Goal: Information Seeking & Learning: Learn about a topic

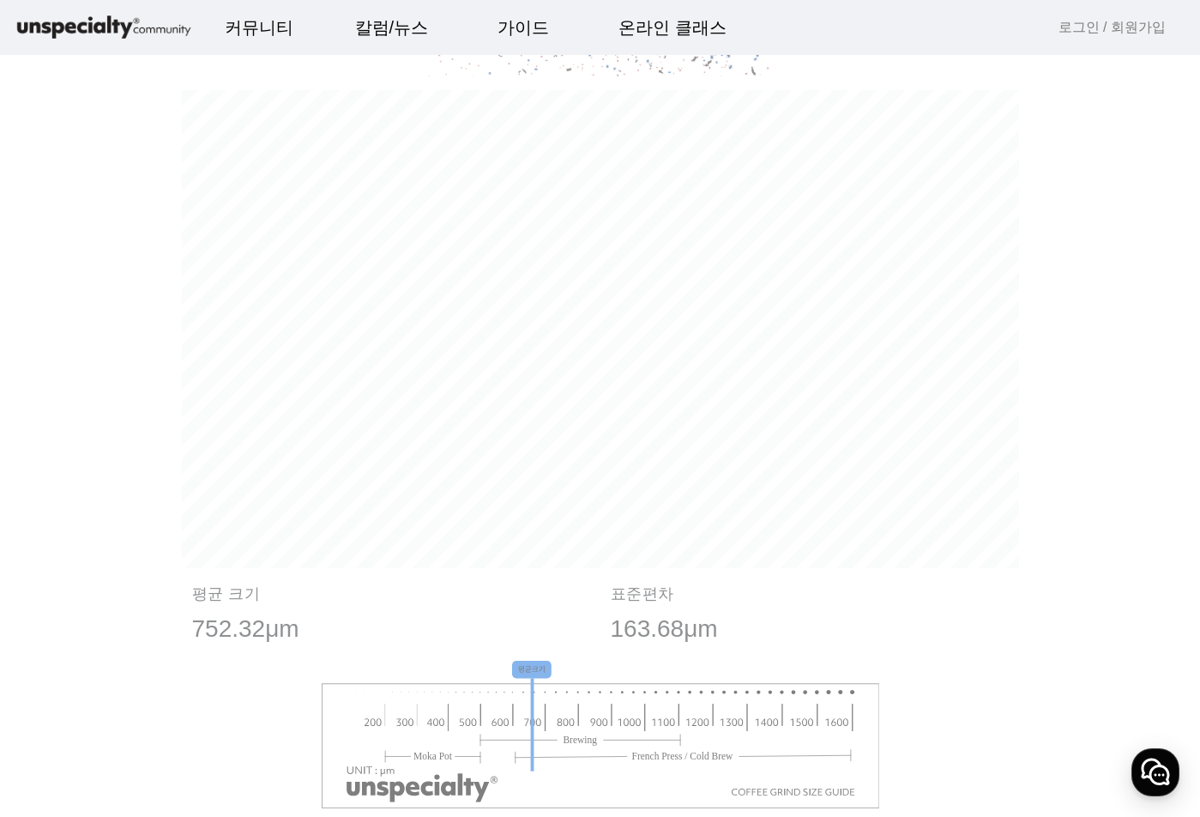
scroll to position [858, 0]
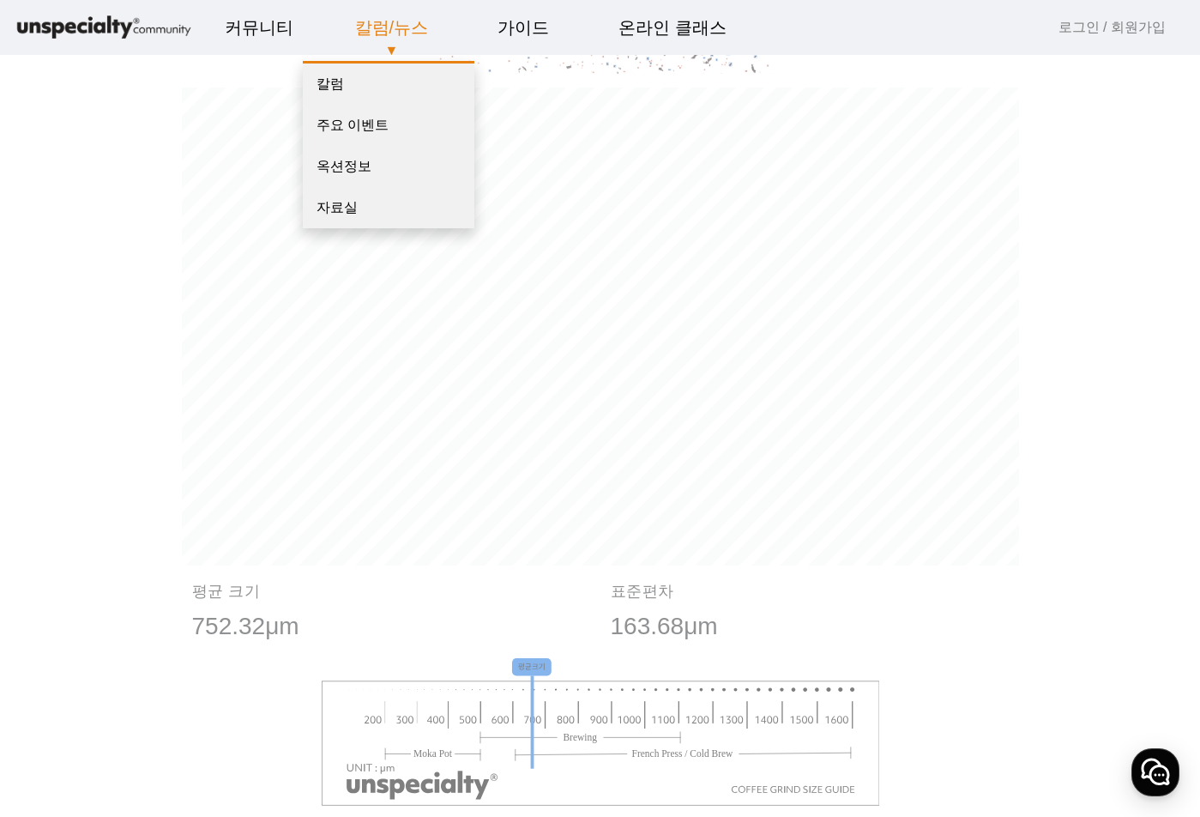
click at [380, 32] on link "칼럼/뉴스" at bounding box center [391, 27] width 101 height 46
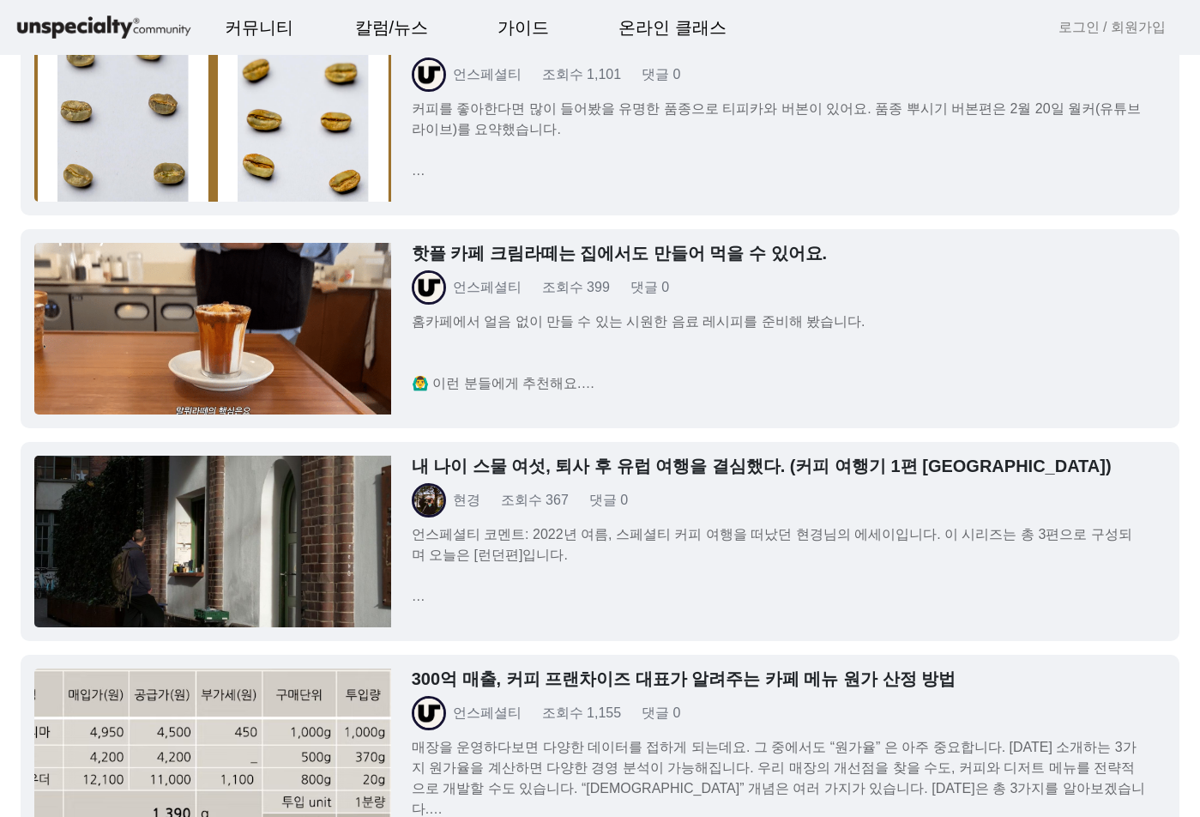
scroll to position [1544, 0]
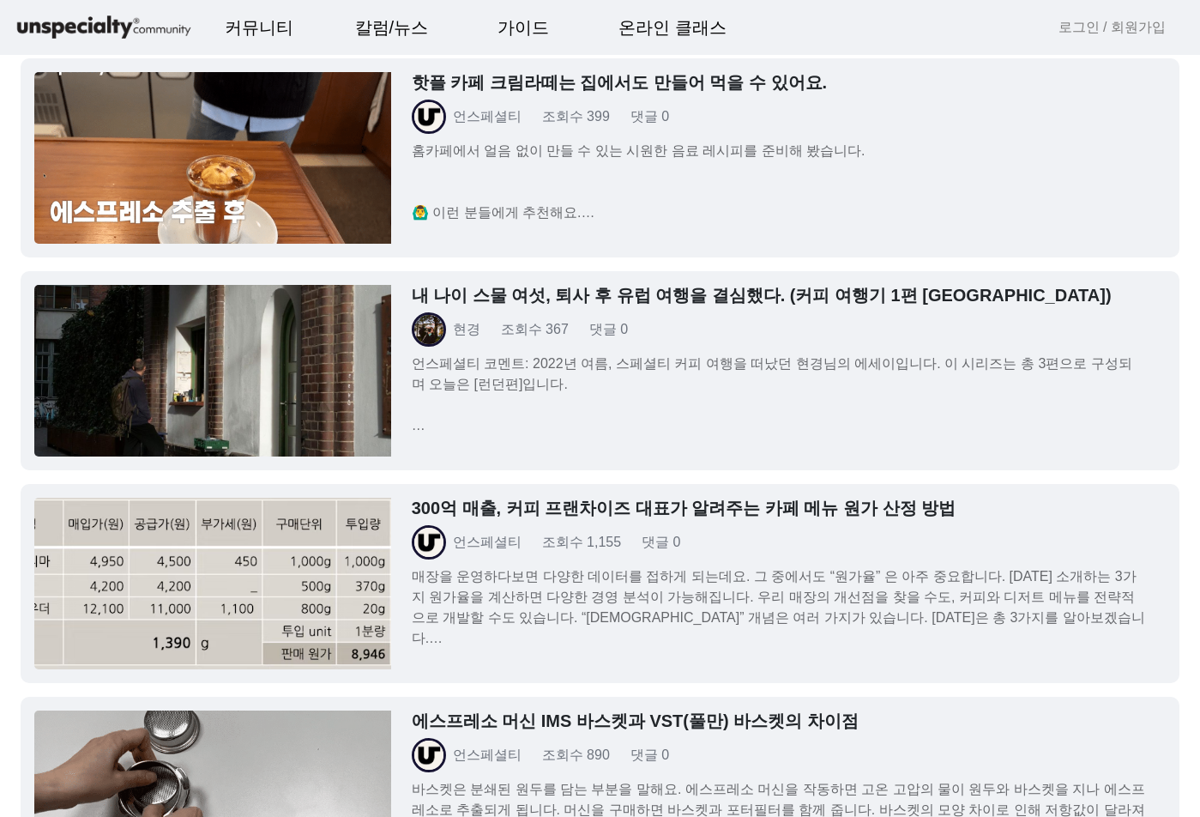
click at [618, 513] on h3 "300억 매출, 커피 프랜차이즈 대표가 알려주는 카페 메뉴 원가 산정 방법" at bounding box center [779, 508] width 734 height 21
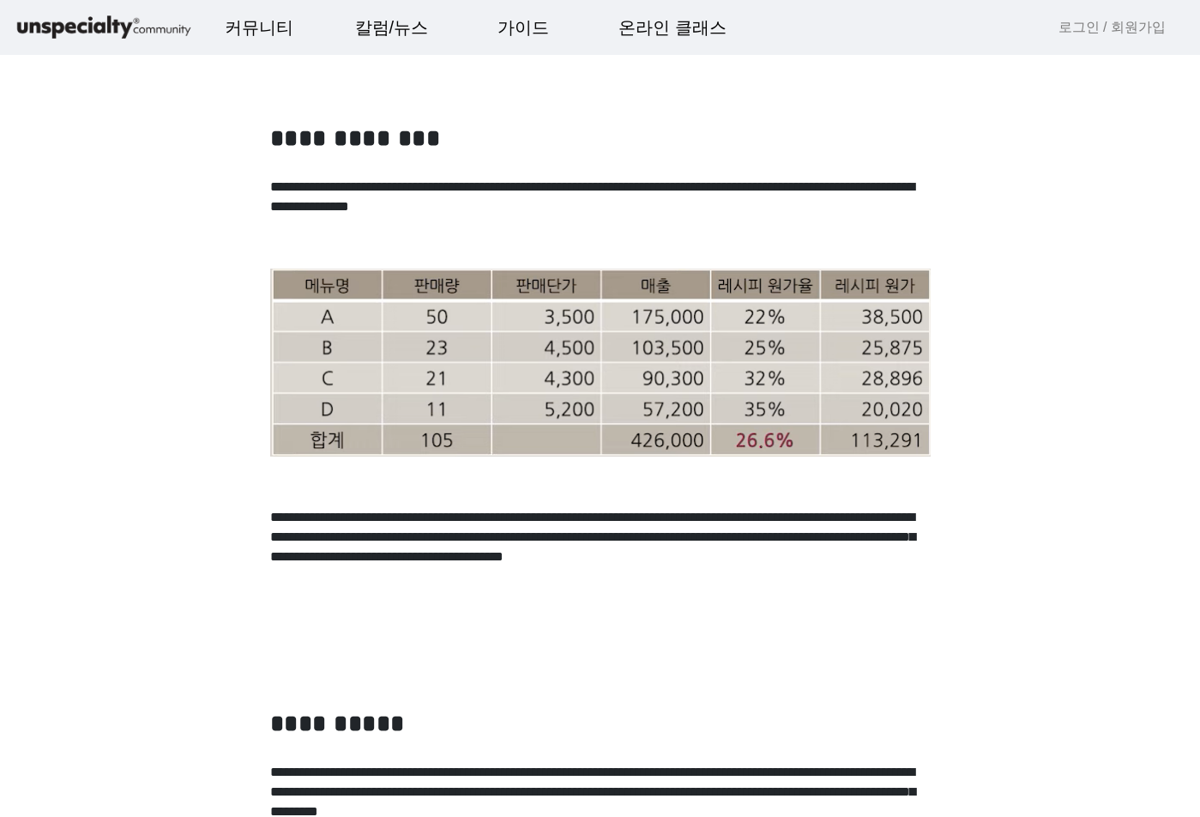
scroll to position [2488, 0]
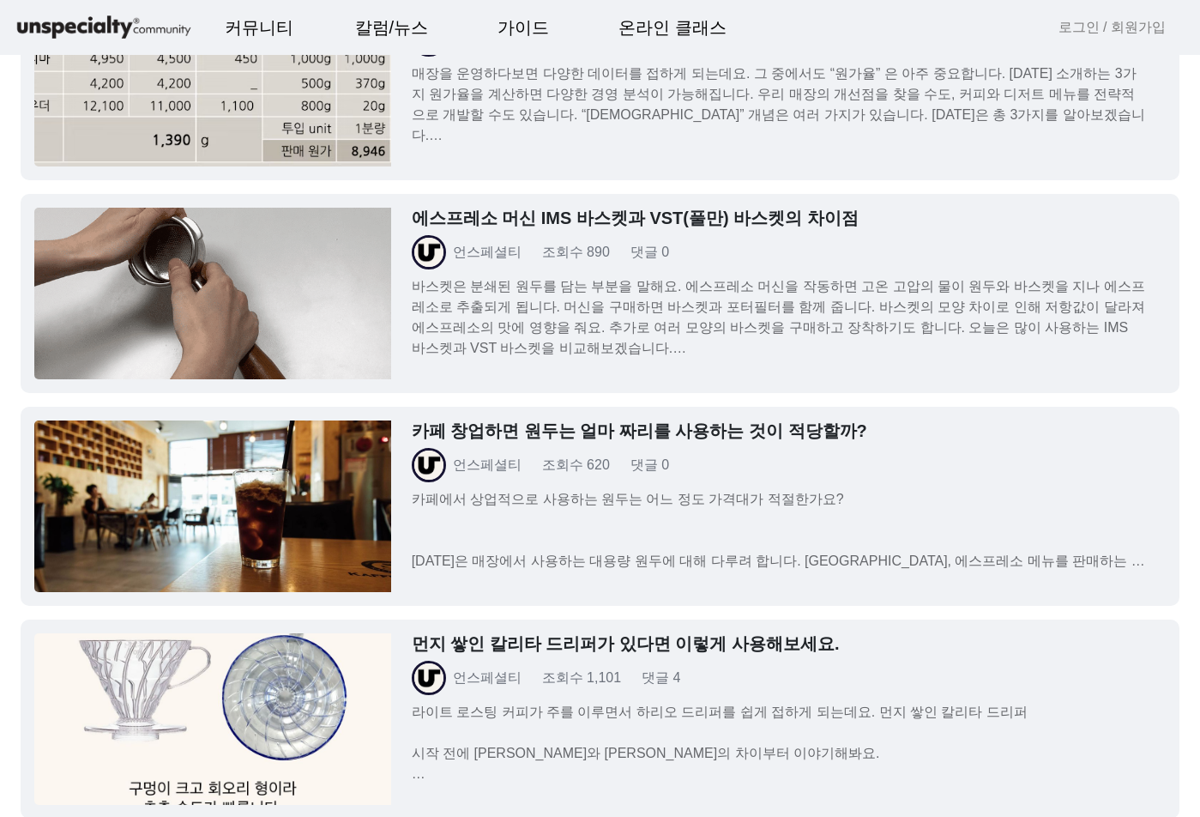
scroll to position [2145, 0]
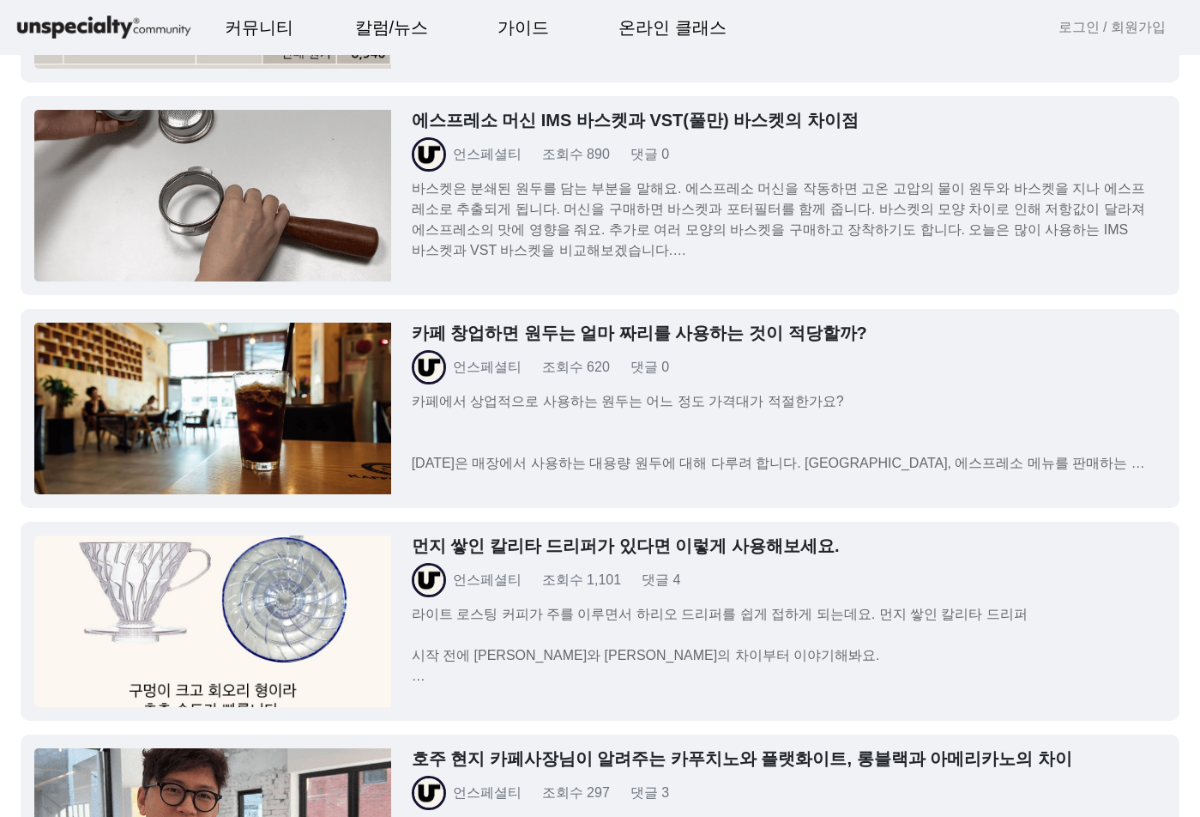
click at [603, 340] on h3 "카페 창업하면 원두는 얼마 짜리를 사용하는 것이 적당할까?" at bounding box center [779, 333] width 734 height 21
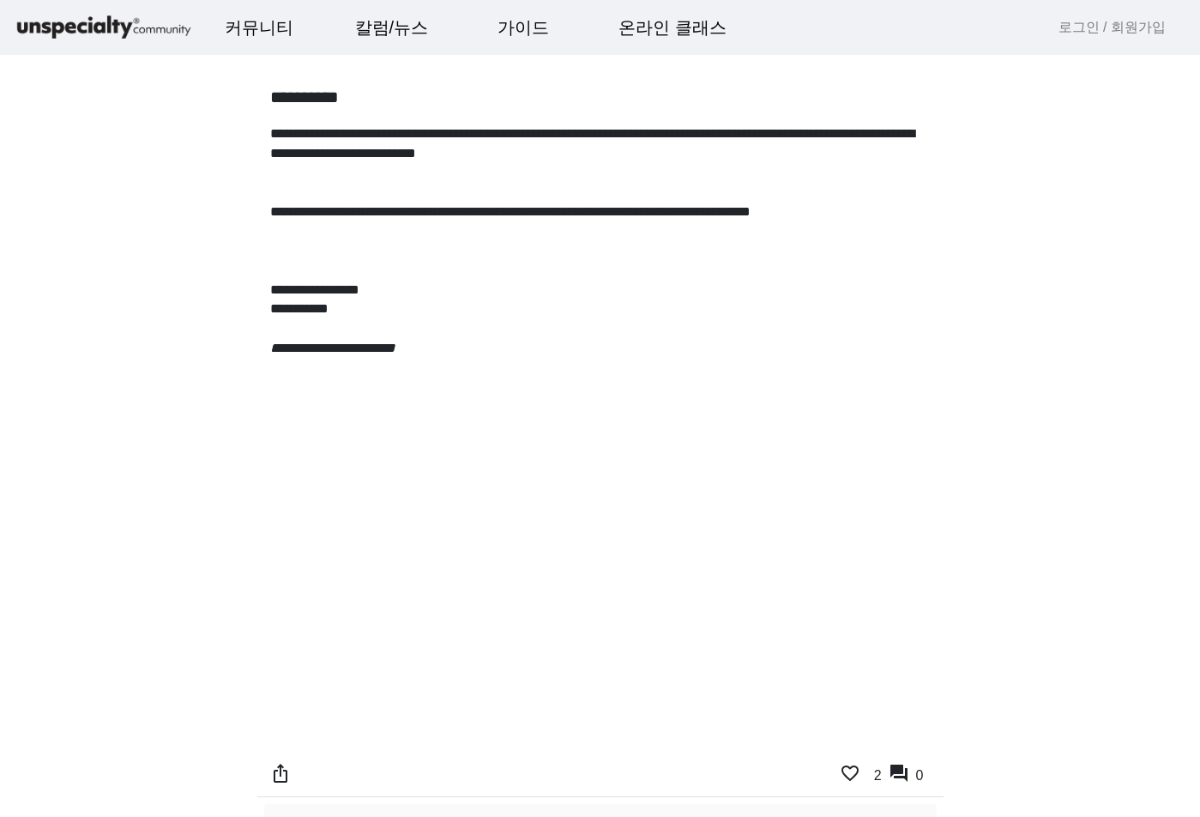
scroll to position [1802, 0]
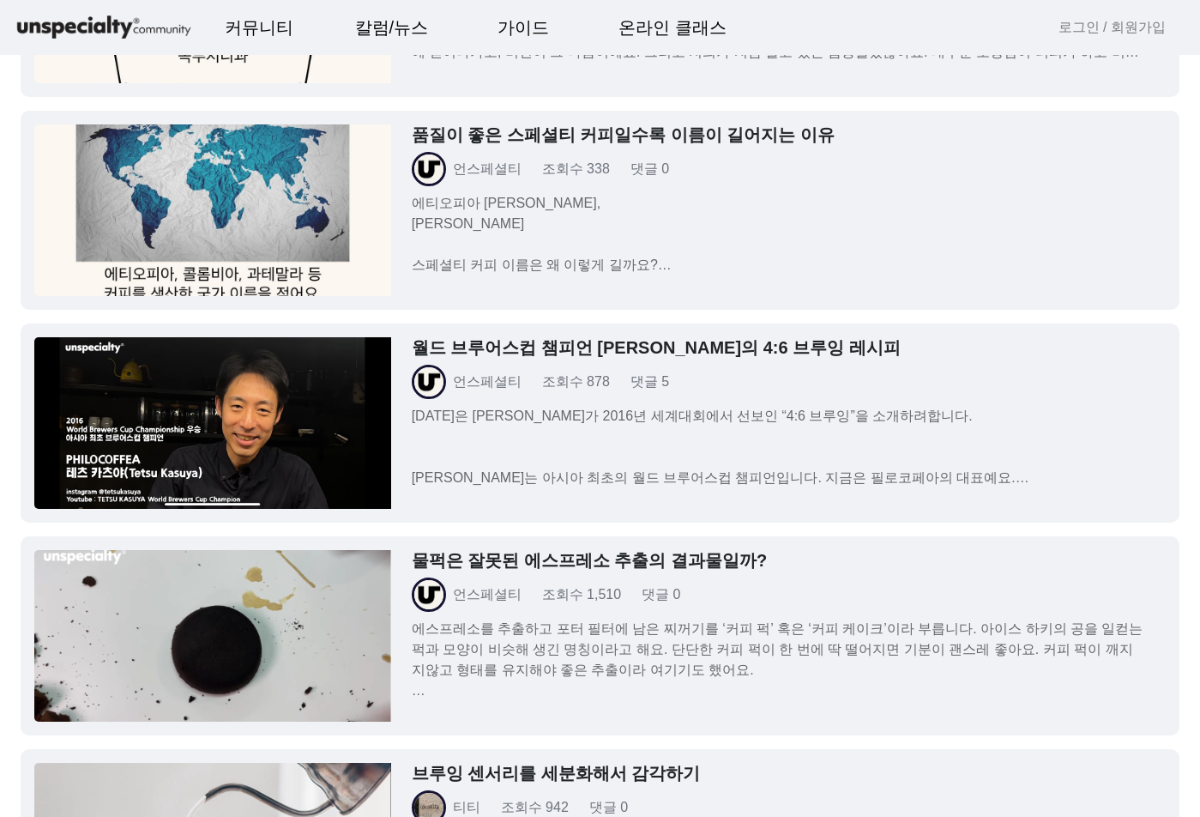
scroll to position [3432, 0]
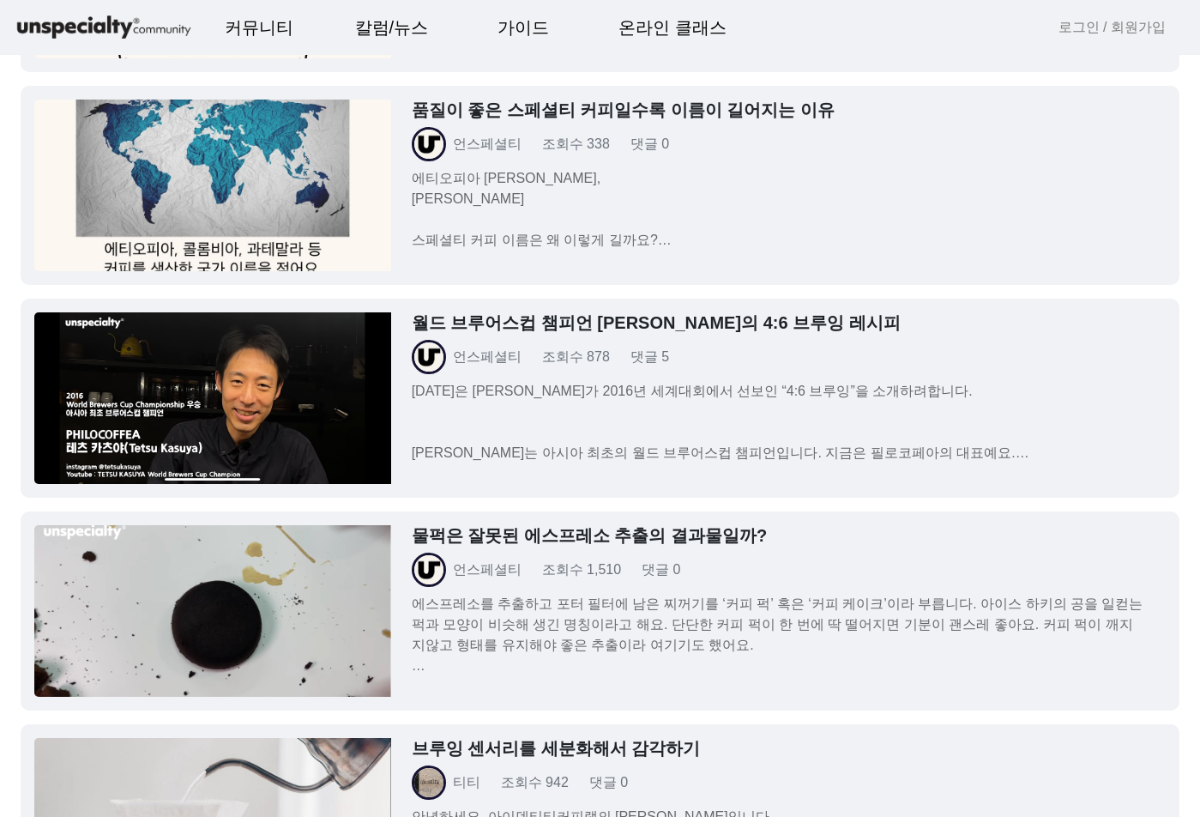
click at [603, 316] on h3 "월드 브루어스컵 챔피언 [PERSON_NAME]의 4:6 브루잉 레시피" at bounding box center [779, 322] width 734 height 21
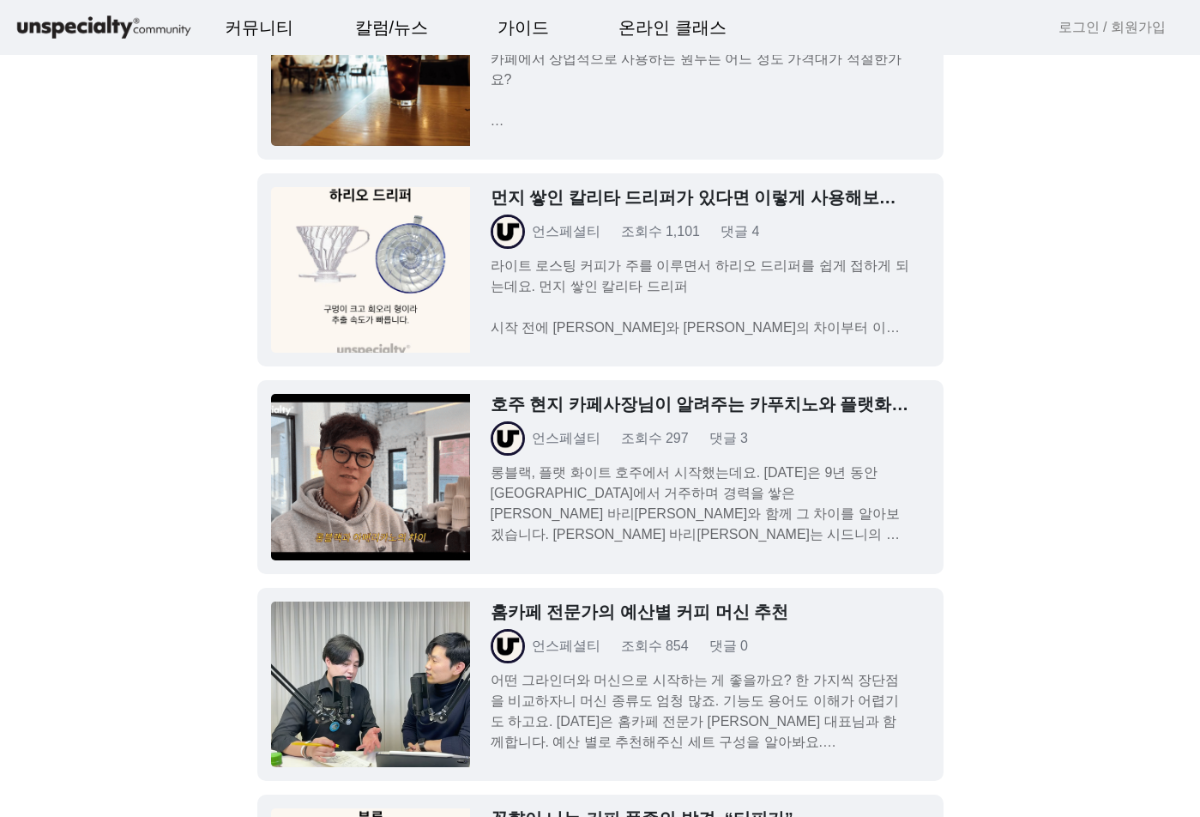
scroll to position [9267, 0]
